Goal: Information Seeking & Learning: Learn about a topic

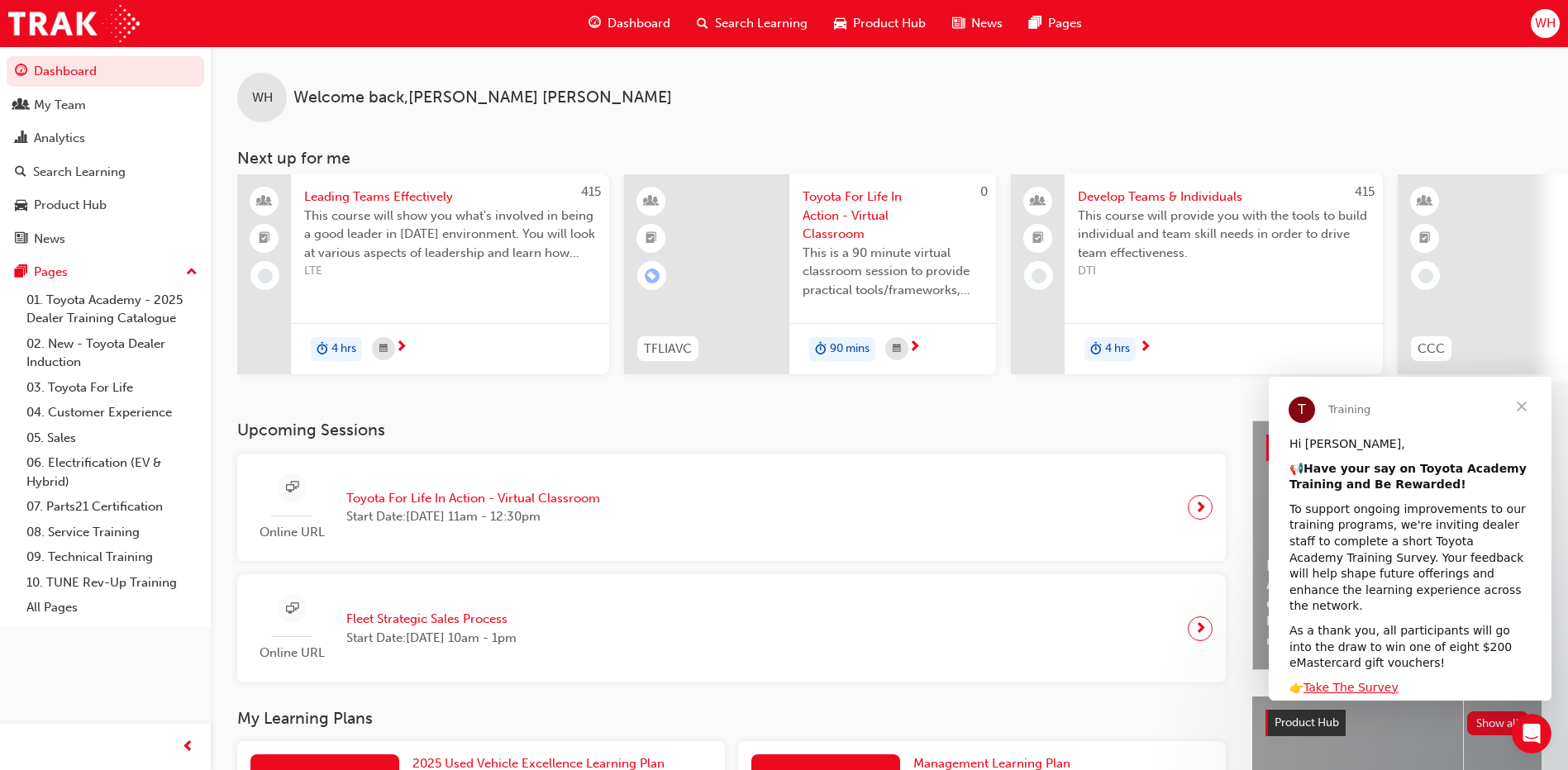
click at [757, 18] on span "Search Learning" at bounding box center [761, 24] width 92 height 19
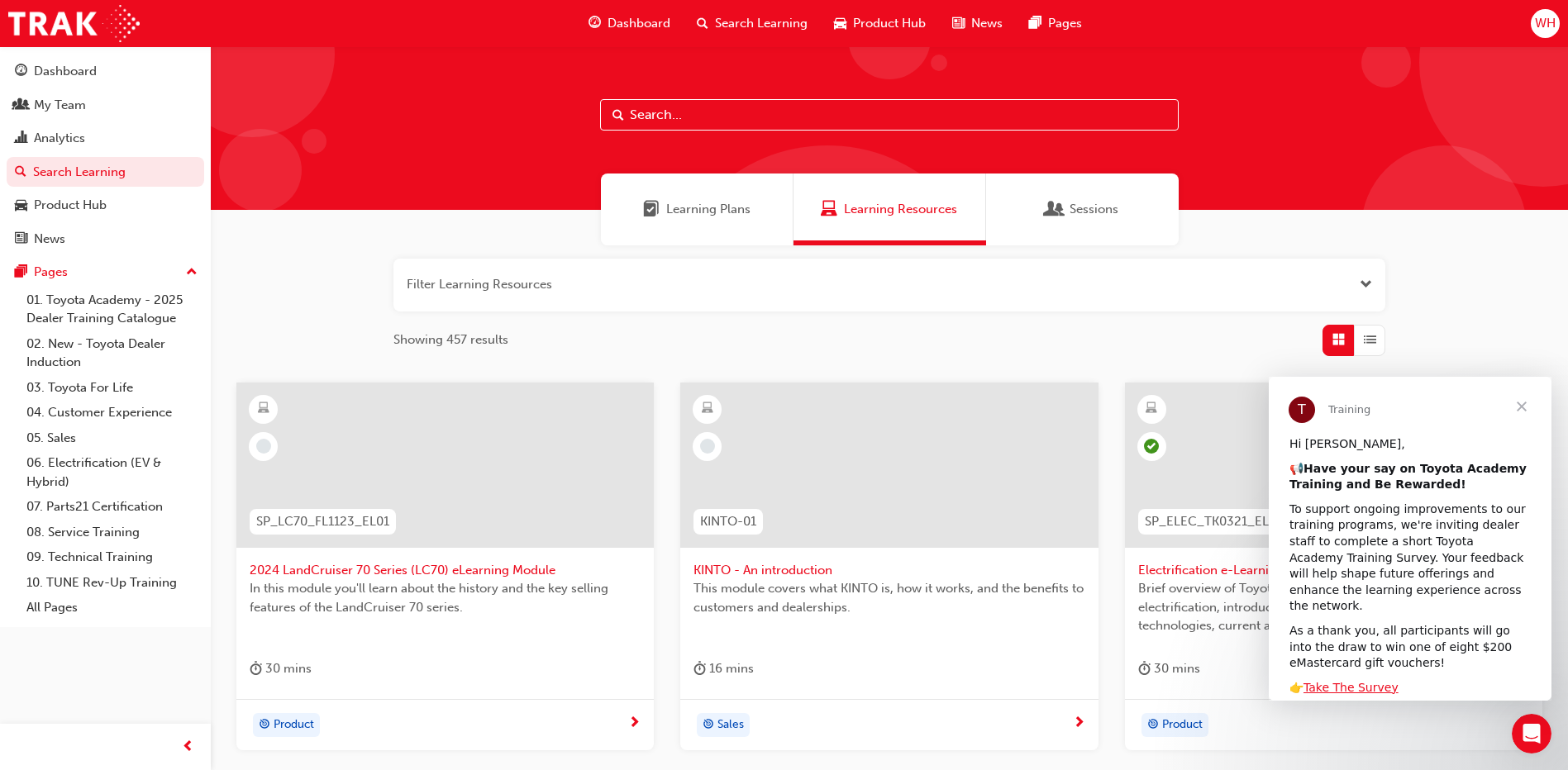
click at [513, 284] on button "button" at bounding box center [889, 285] width 991 height 53
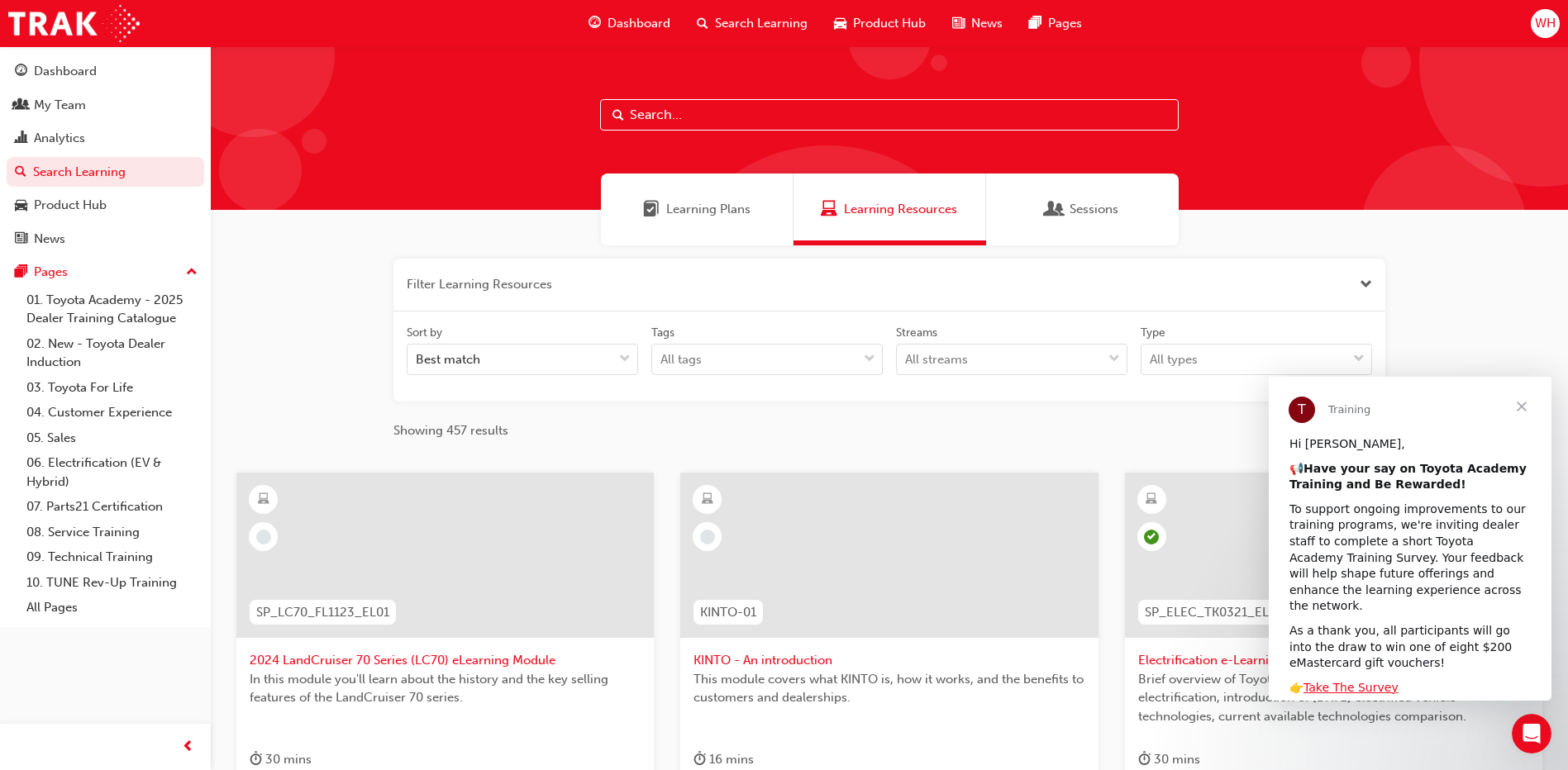
click at [693, 116] on input "text" at bounding box center [890, 114] width 578 height 31
type input "pathway"
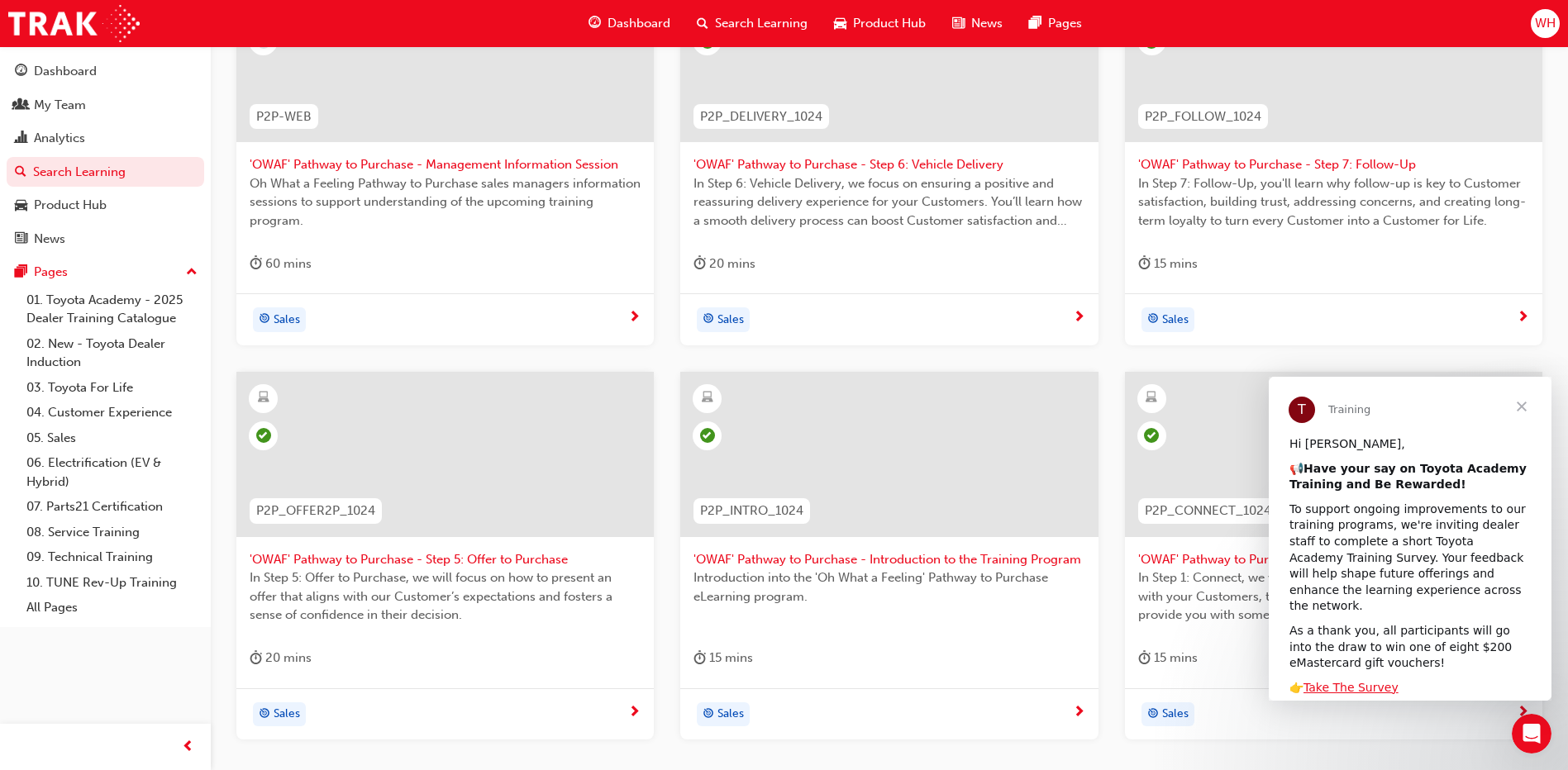
scroll to position [578, 0]
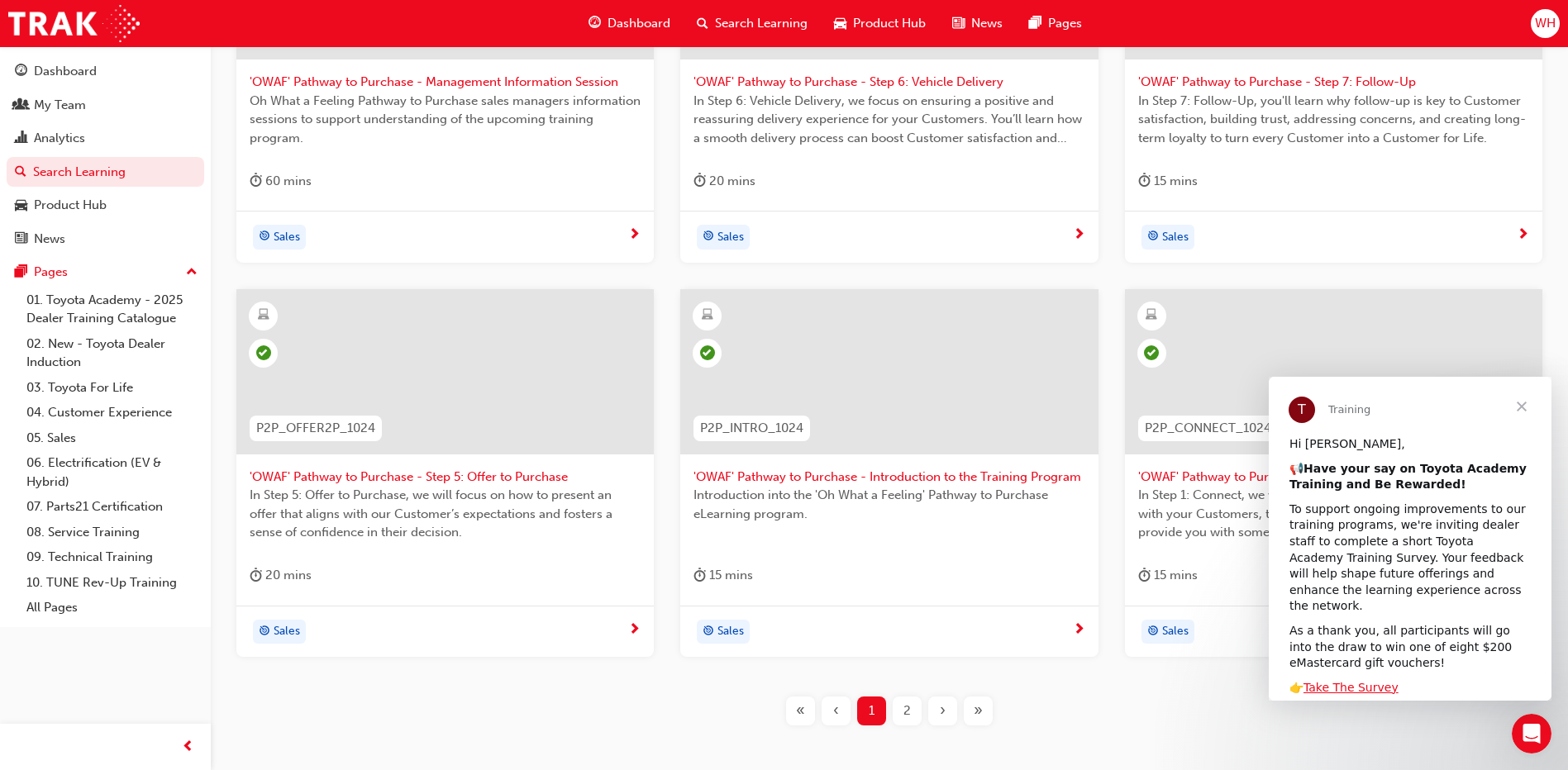
click at [1519, 412] on span "Close" at bounding box center [1521, 406] width 59 height 59
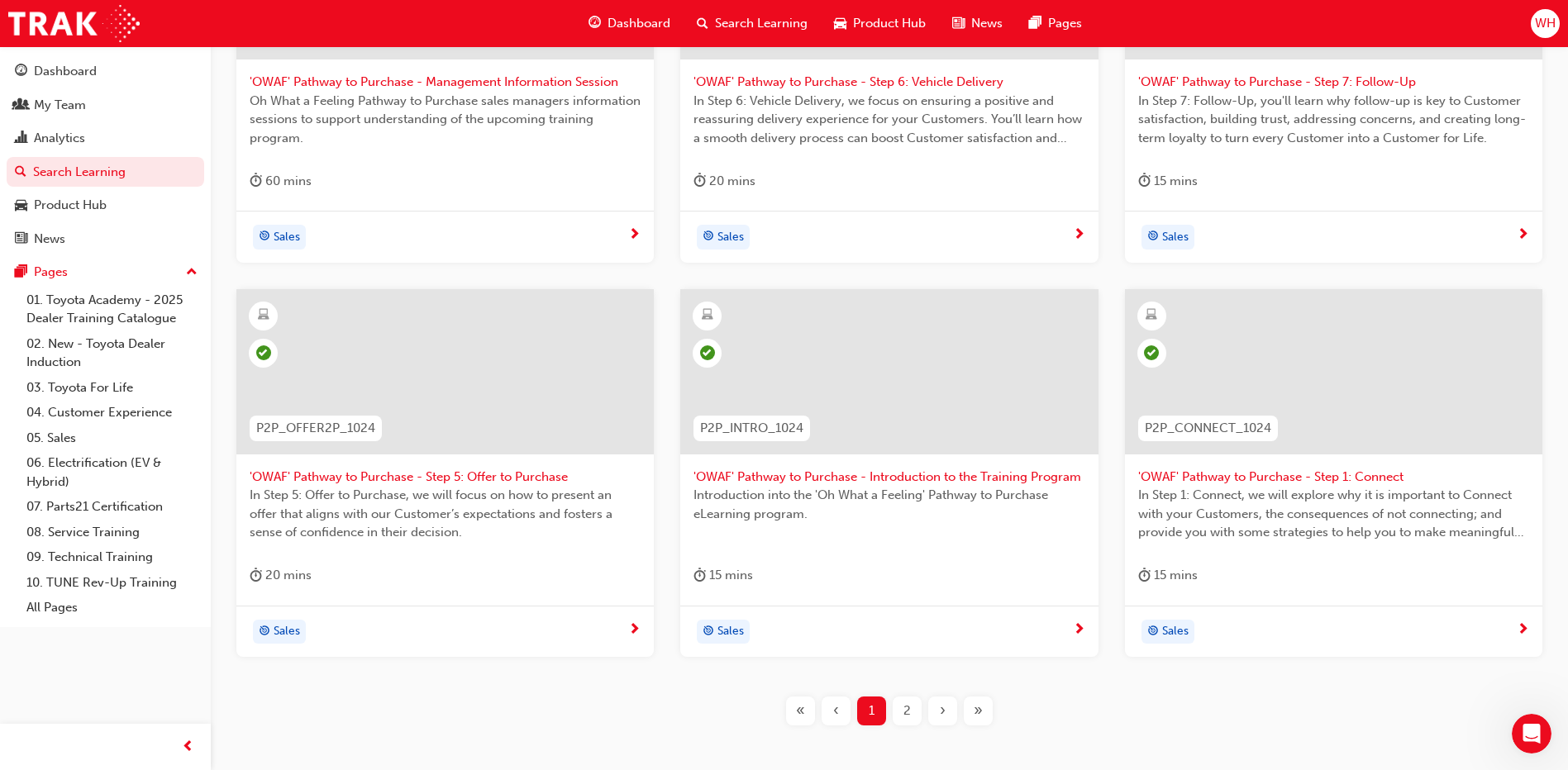
scroll to position [667, 0]
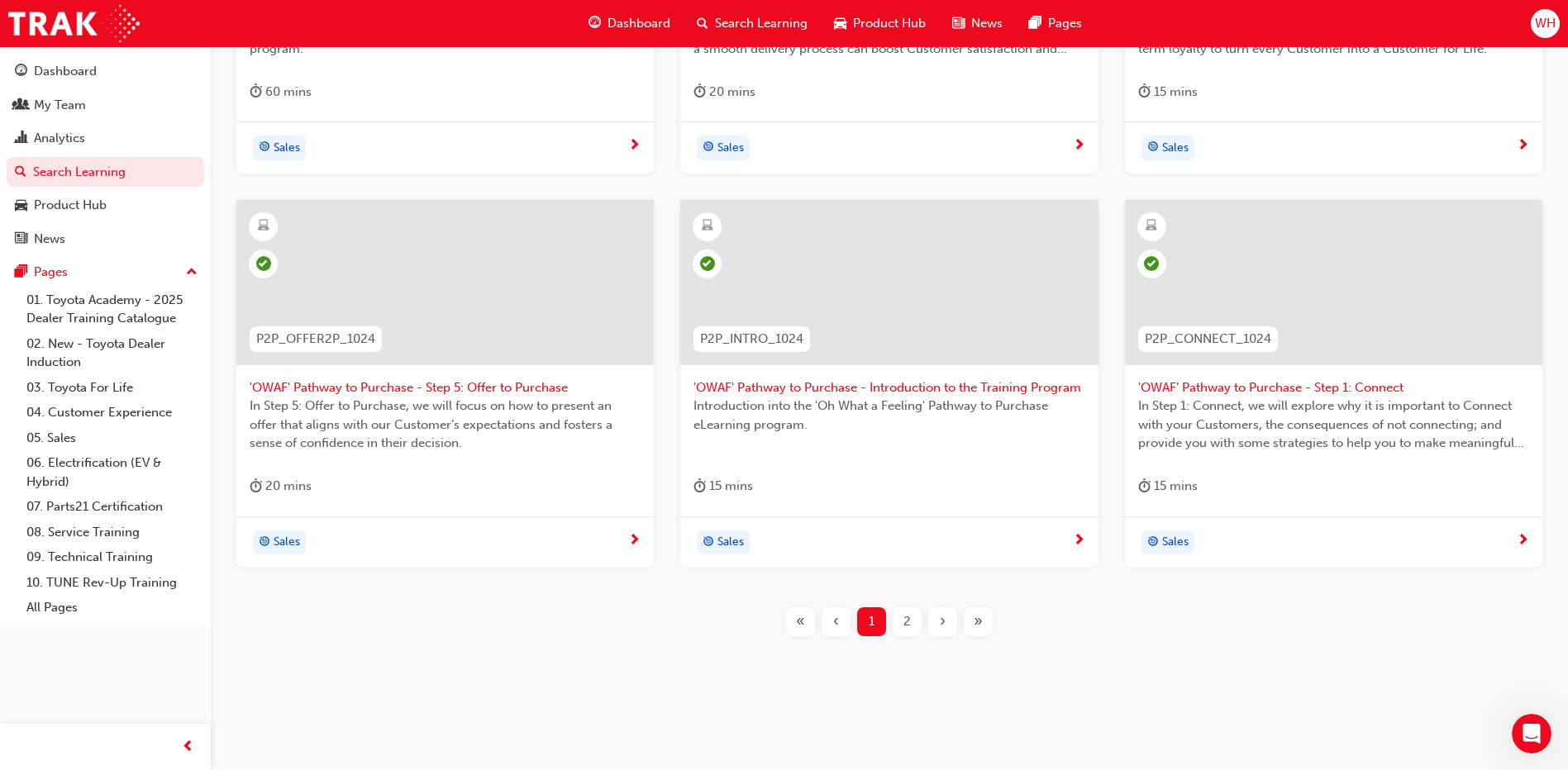
click at [904, 627] on span "2" at bounding box center [907, 622] width 8 height 19
